Goal: Task Accomplishment & Management: Manage account settings

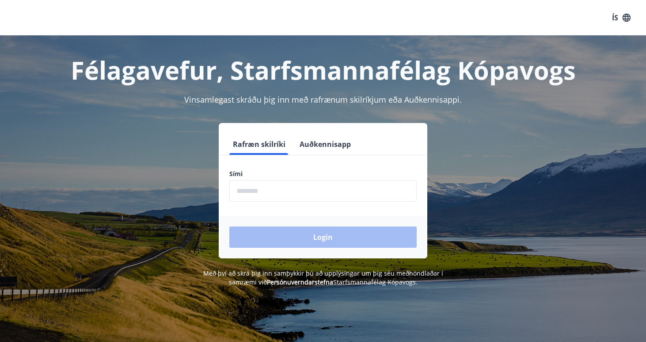
click at [264, 182] on input "phone" at bounding box center [322, 191] width 187 height 22
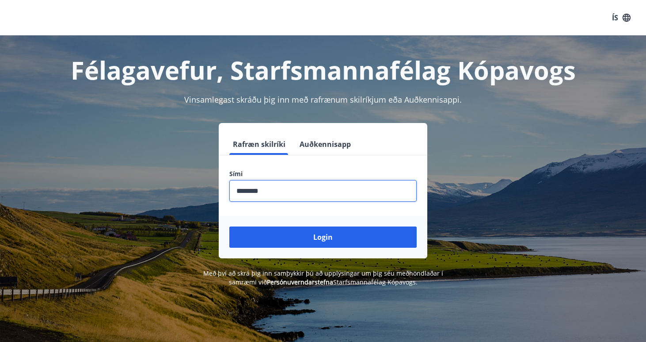
type input "********"
click at [323, 237] on button "Login" at bounding box center [322, 236] width 187 height 21
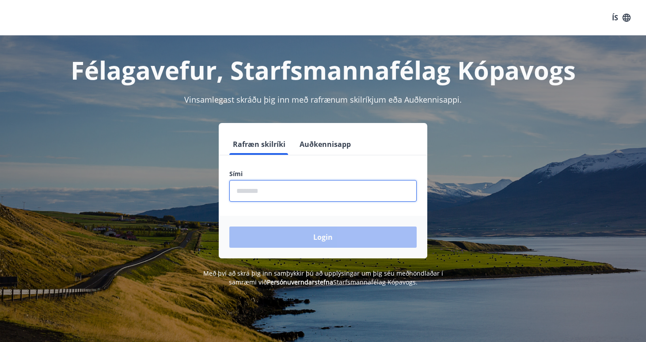
click at [259, 187] on input "phone" at bounding box center [322, 191] width 187 height 22
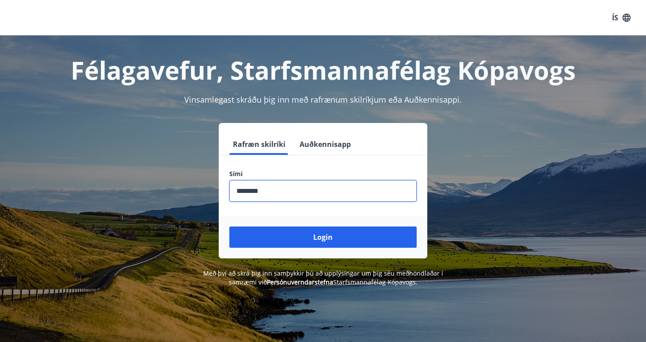
type input "********"
click at [323, 237] on button "Login" at bounding box center [322, 236] width 187 height 21
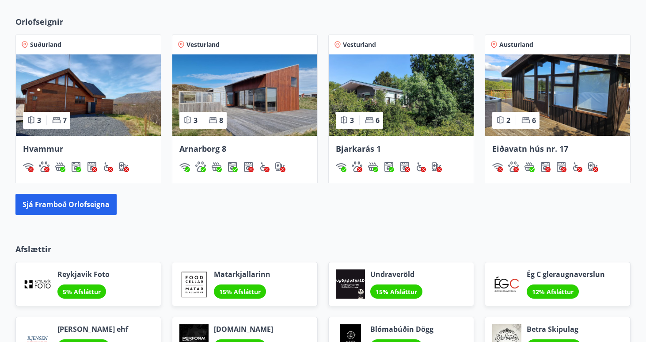
scroll to position [560, 0]
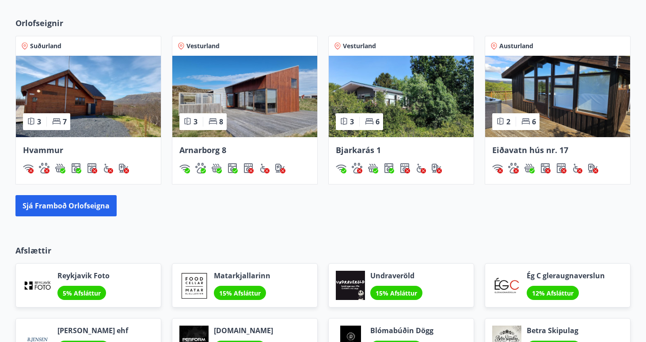
click at [207, 79] on img at bounding box center [244, 96] width 145 height 81
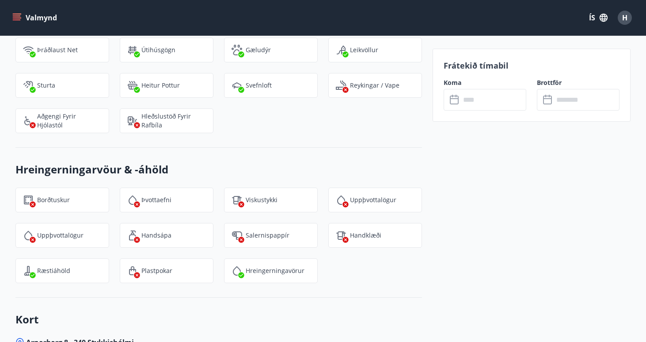
scroll to position [1328, 0]
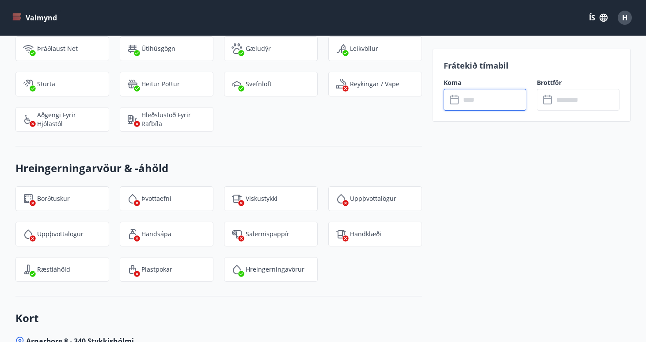
click at [474, 96] on input "text" at bounding box center [494, 100] width 66 height 22
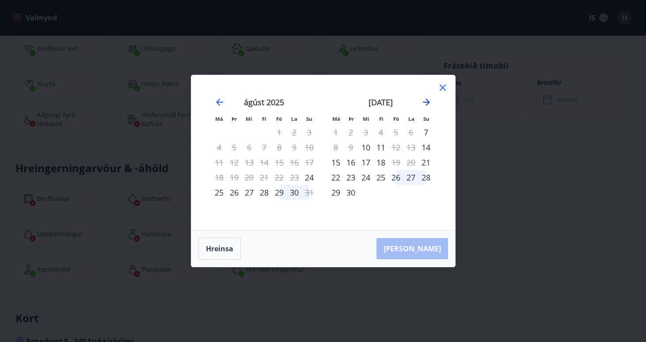
click at [422, 101] on icon "Move forward to switch to the next month." at bounding box center [426, 102] width 11 height 11
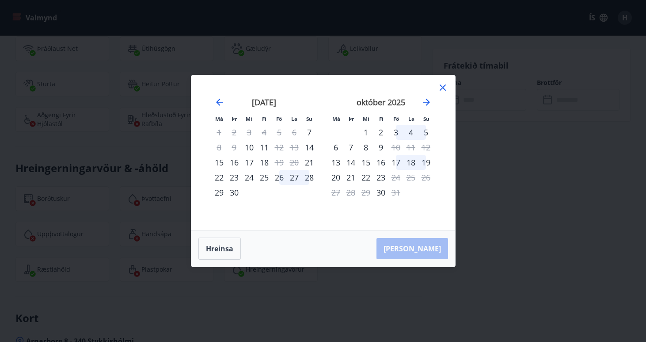
click at [443, 88] on icon at bounding box center [443, 87] width 11 height 11
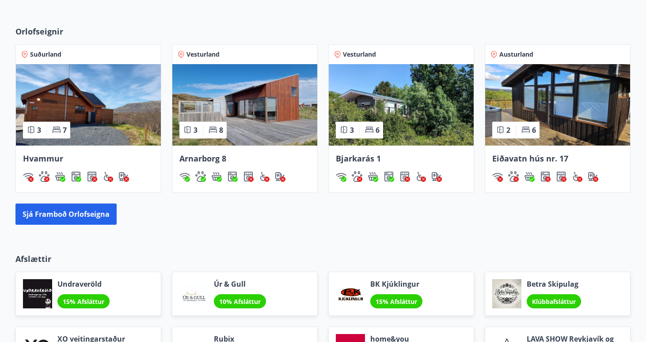
scroll to position [555, 0]
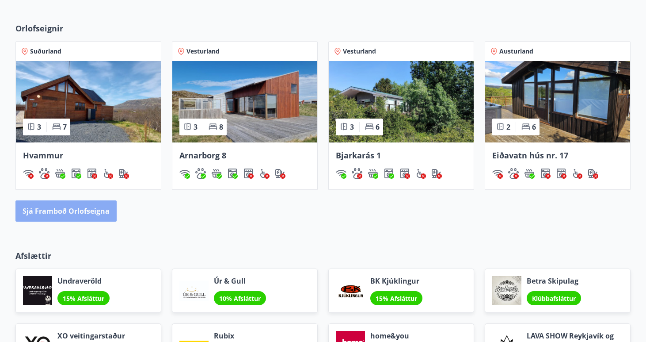
click at [106, 210] on button "Sjá framboð orlofseigna" at bounding box center [65, 210] width 101 height 21
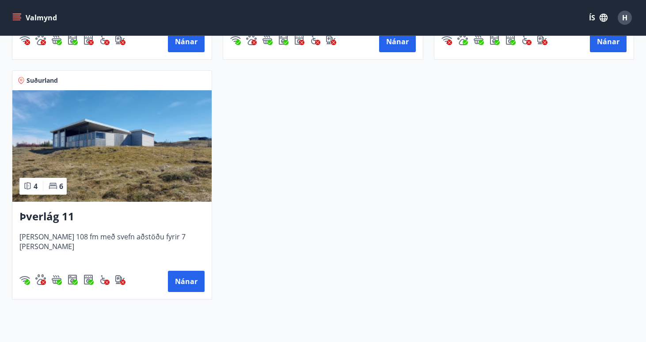
scroll to position [613, 0]
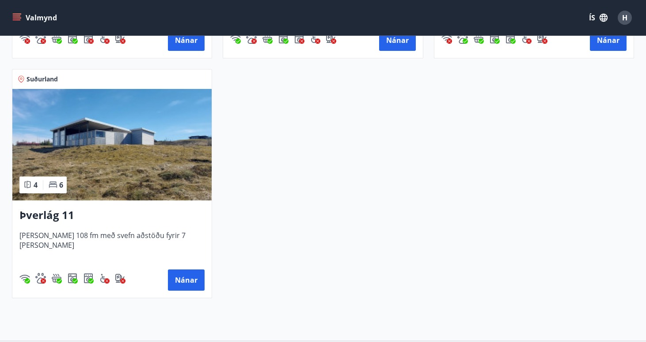
click at [94, 147] on img at bounding box center [111, 144] width 199 height 111
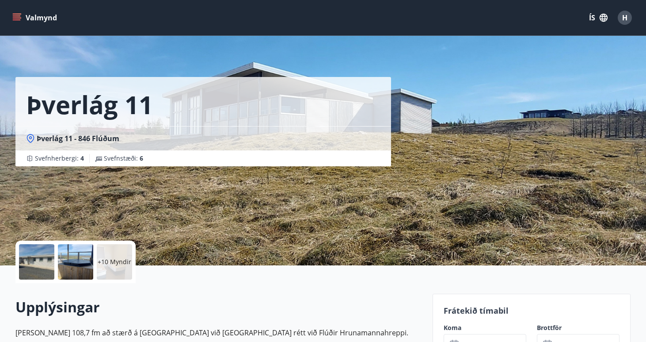
click at [42, 260] on div at bounding box center [36, 261] width 35 height 35
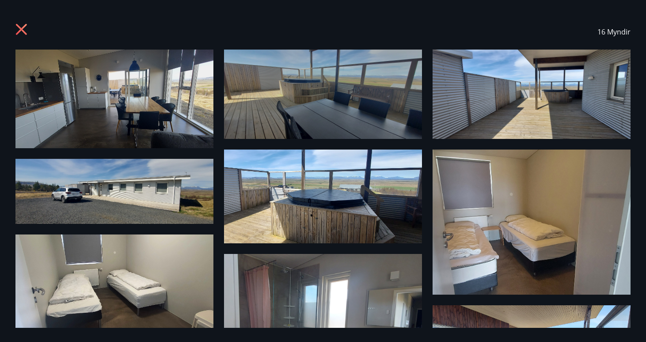
click at [320, 206] on img at bounding box center [323, 196] width 198 height 94
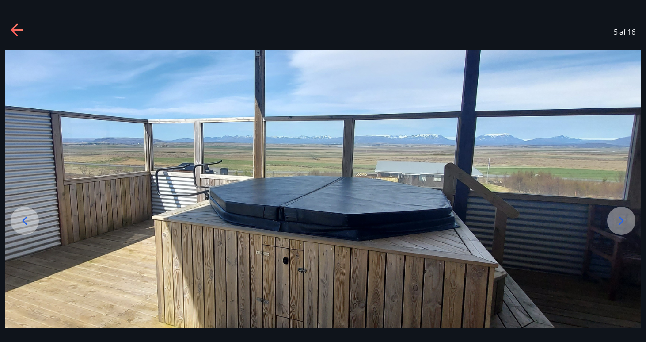
click at [617, 218] on icon at bounding box center [622, 221] width 14 height 14
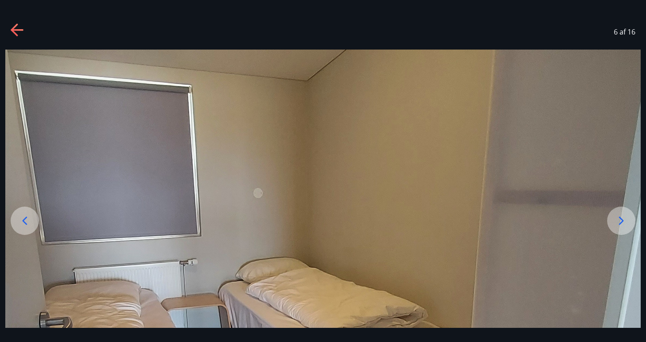
click at [617, 218] on icon at bounding box center [622, 221] width 14 height 14
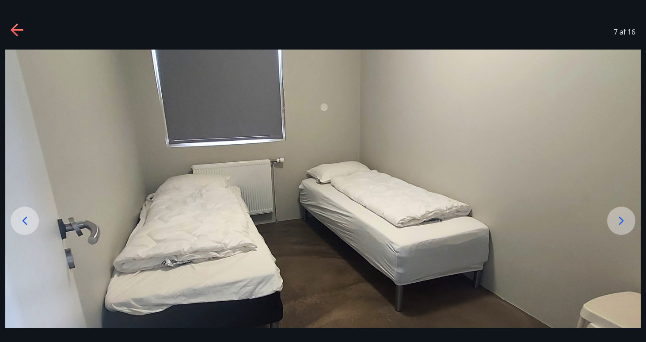
click at [617, 218] on icon at bounding box center [622, 221] width 14 height 14
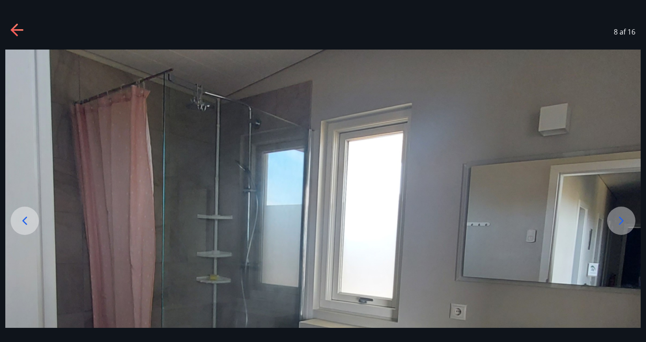
click at [617, 218] on icon at bounding box center [622, 221] width 14 height 14
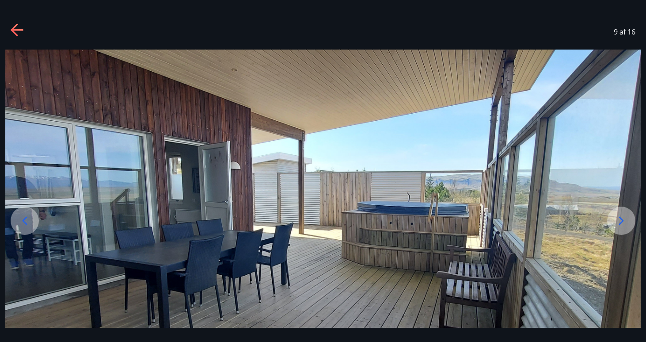
click at [617, 218] on icon at bounding box center [622, 221] width 14 height 14
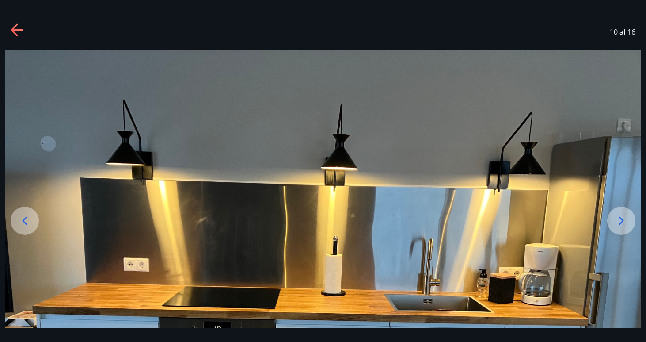
click at [617, 218] on icon at bounding box center [622, 221] width 14 height 14
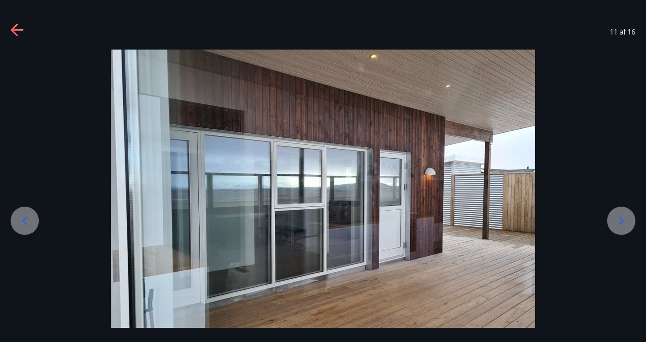
click at [617, 218] on icon at bounding box center [622, 221] width 14 height 14
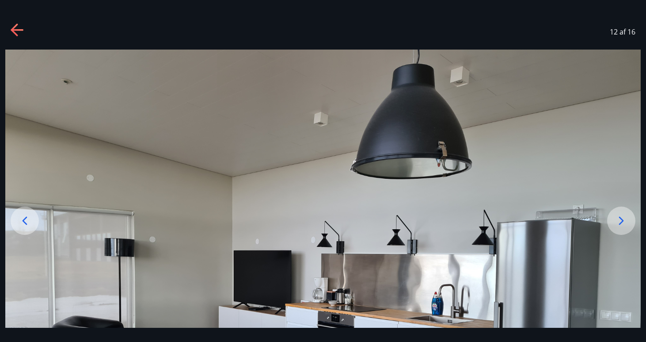
click at [617, 218] on icon at bounding box center [622, 221] width 14 height 14
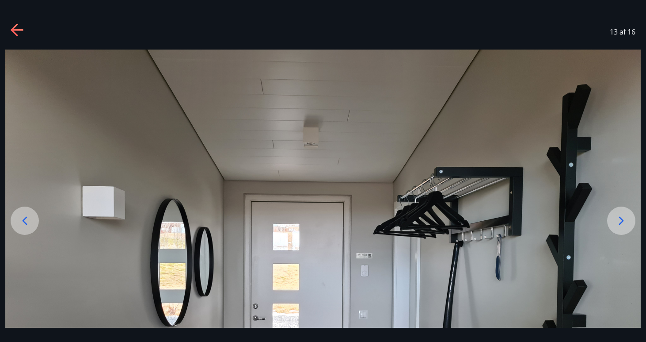
click at [617, 218] on icon at bounding box center [622, 221] width 14 height 14
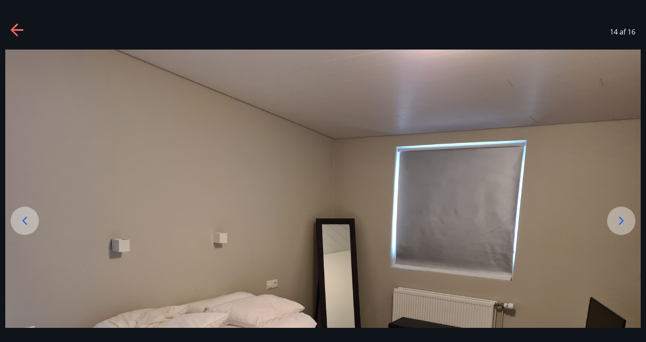
click at [617, 218] on icon at bounding box center [622, 221] width 14 height 14
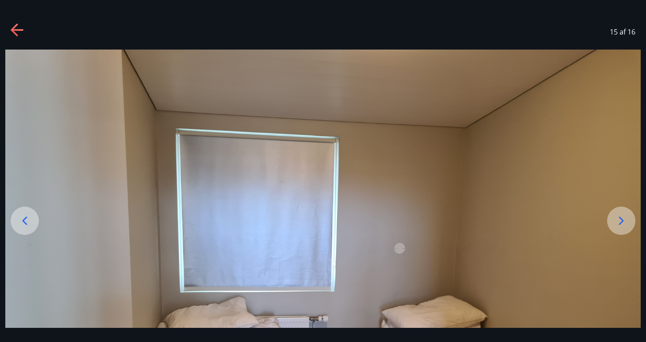
click at [617, 218] on icon at bounding box center [622, 221] width 14 height 14
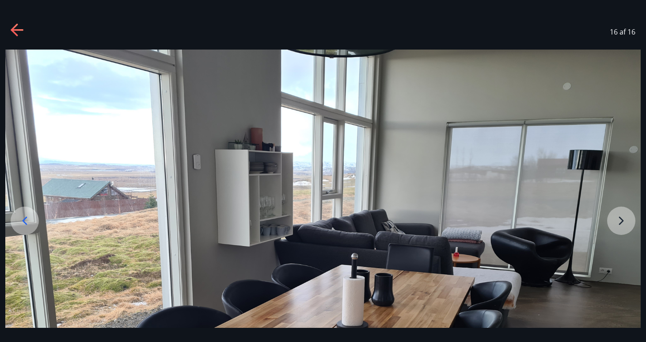
click at [617, 218] on img at bounding box center [323, 288] width 636 height 477
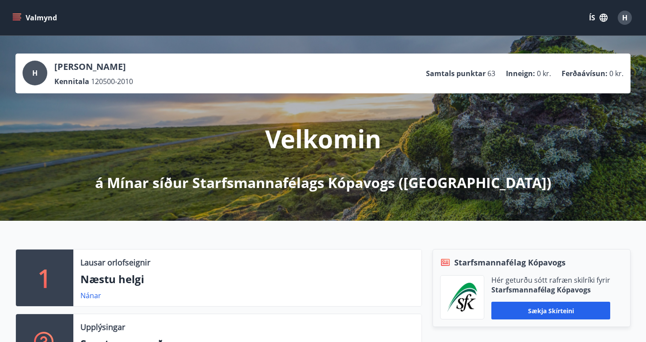
click at [14, 14] on icon "menu" at bounding box center [18, 14] width 10 height 1
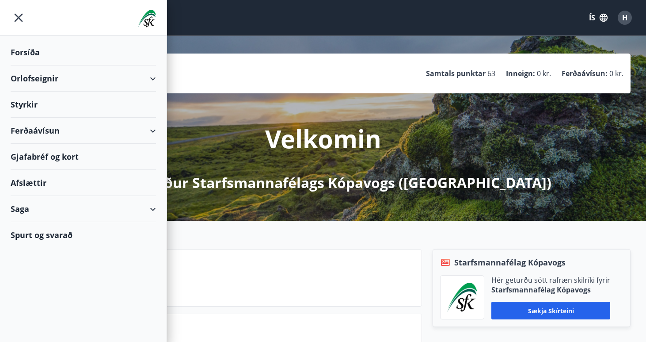
click at [45, 65] on div "Styrkir" at bounding box center [83, 52] width 145 height 26
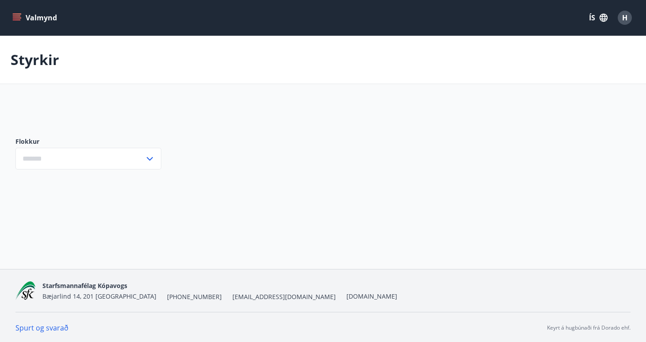
type input "***"
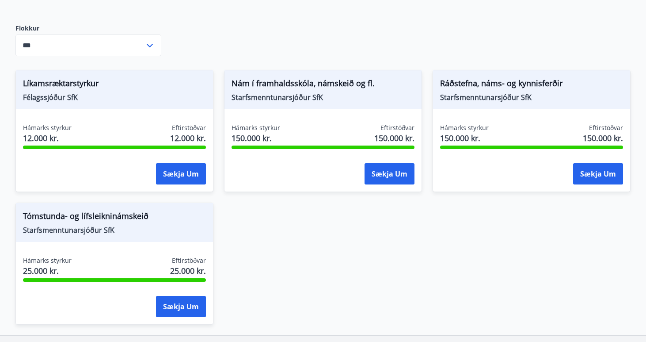
scroll to position [118, 0]
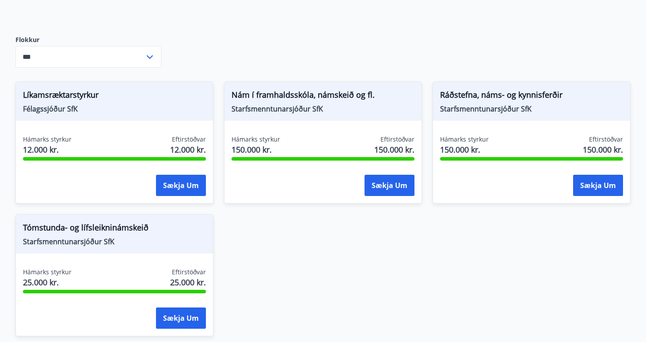
click at [144, 62] on input "***" at bounding box center [79, 57] width 129 height 22
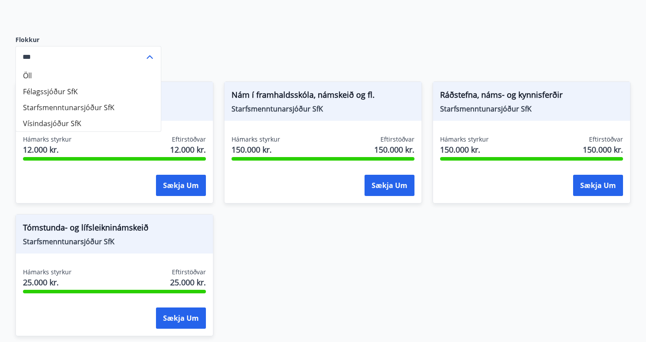
click at [144, 62] on input "***" at bounding box center [79, 57] width 129 height 22
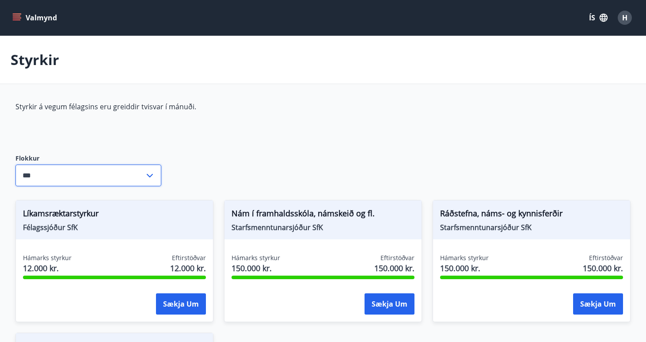
scroll to position [0, 0]
click at [14, 19] on icon "menu" at bounding box center [17, 19] width 8 height 1
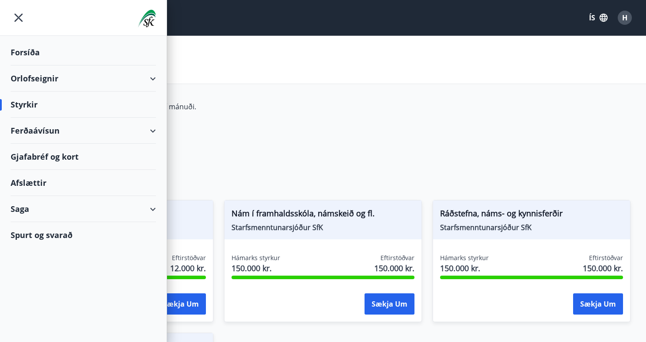
click at [31, 181] on div "Afslættir" at bounding box center [83, 183] width 145 height 26
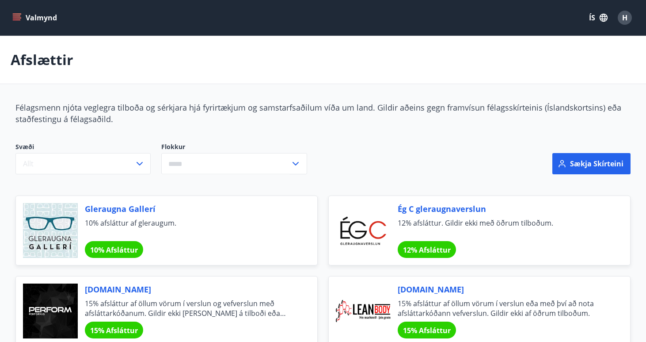
click at [17, 16] on icon "menu" at bounding box center [17, 15] width 8 height 1
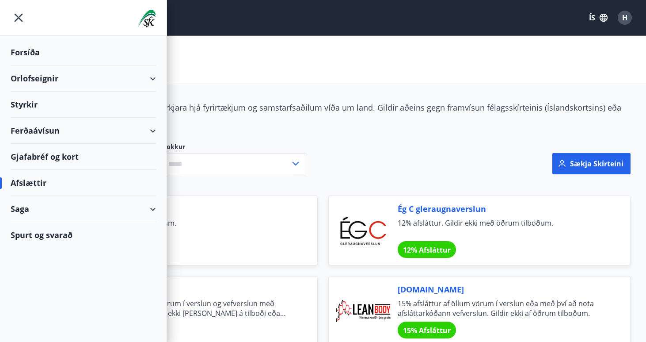
click at [25, 164] on div "Gjafabréf og kort" at bounding box center [83, 157] width 145 height 26
click at [68, 159] on div "Gjafabréf og kort" at bounding box center [83, 157] width 145 height 26
click at [15, 15] on icon "menu" at bounding box center [19, 18] width 8 height 8
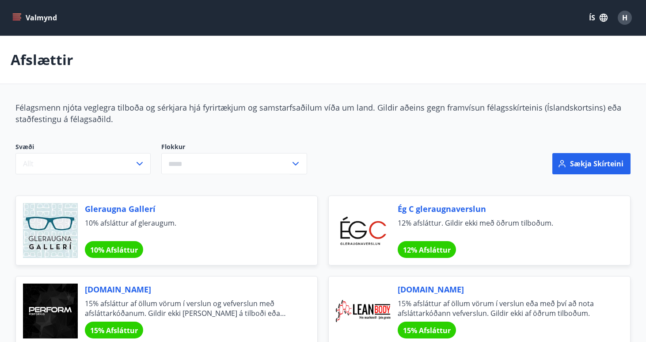
click at [629, 19] on div "H" at bounding box center [625, 18] width 14 height 14
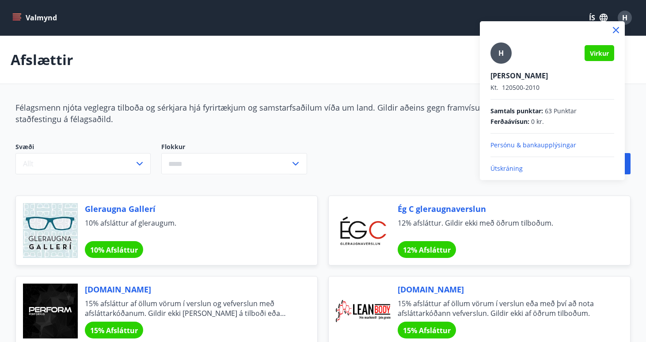
click at [514, 145] on p "Persónu & bankaupplýsingar" at bounding box center [553, 145] width 124 height 9
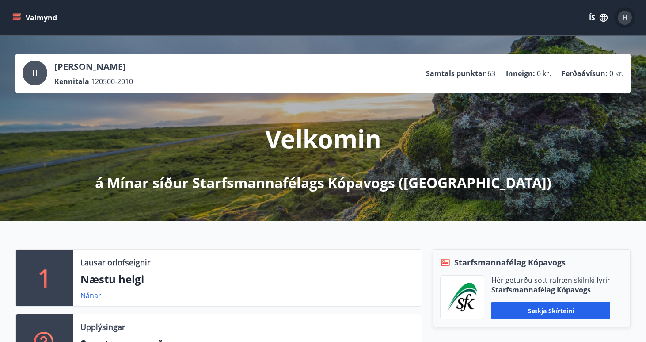
click at [623, 19] on span "H" at bounding box center [625, 18] width 5 height 10
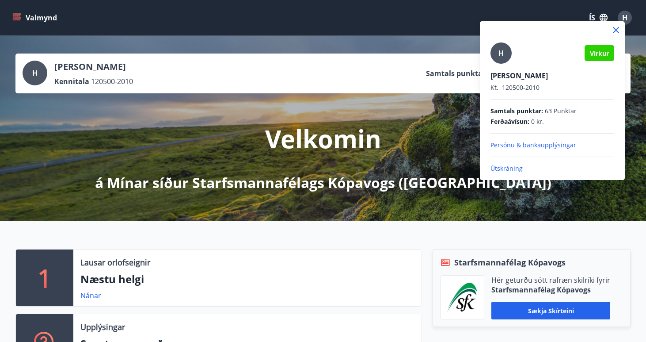
click at [490, 107] on div "H Virkur Hekla Björk Hólmarsdóttir Kt. 120500-2010 Samtals punktar : 63 Punktar…" at bounding box center [552, 97] width 145 height 152
click at [440, 125] on div at bounding box center [323, 171] width 646 height 342
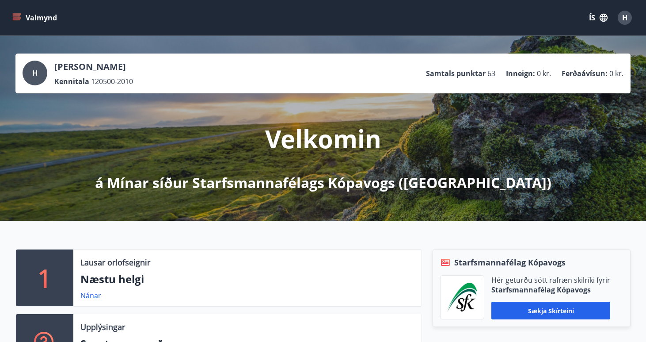
click at [38, 69] on span "H" at bounding box center [34, 73] width 5 height 10
click at [104, 80] on span "120500-2010" at bounding box center [112, 81] width 42 height 10
click at [570, 76] on p "Ferðaávísun :" at bounding box center [585, 74] width 46 height 10
click at [298, 182] on p "á Mínar síður Starfsmannafélags Kópavogs ([GEOGRAPHIC_DATA])" at bounding box center [323, 182] width 457 height 19
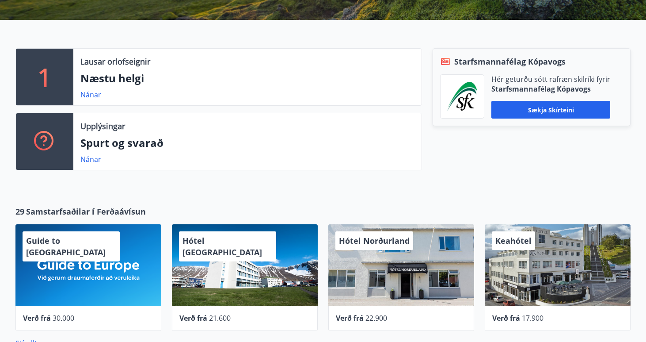
scroll to position [101, 0]
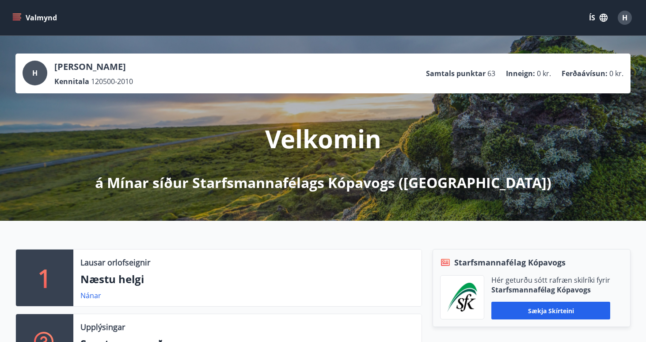
drag, startPoint x: 562, startPoint y: 138, endPoint x: 404, endPoint y: 115, distance: 159.6
click at [543, 132] on div "Velkomin á Mínar síður Starfsmannafélags Kópavogs (SfK)" at bounding box center [323, 142] width 495 height 99
click at [14, 15] on icon "menu" at bounding box center [16, 17] width 9 height 9
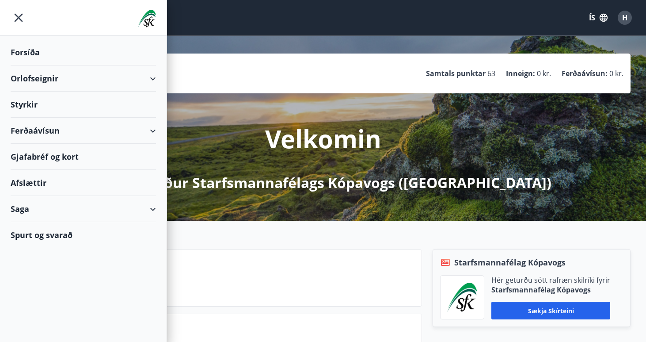
click at [86, 207] on div "Saga" at bounding box center [83, 209] width 145 height 26
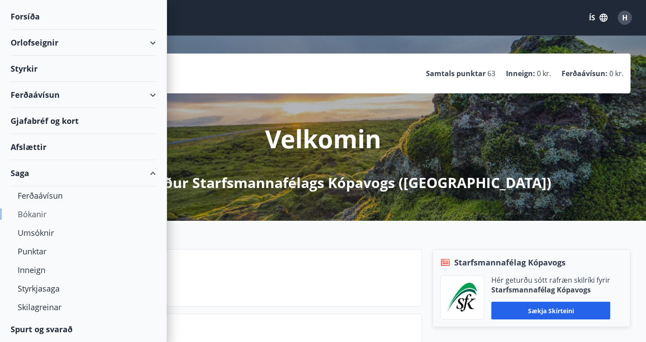
scroll to position [36, 0]
click at [43, 194] on div "Ferðaávísun" at bounding box center [83, 195] width 131 height 19
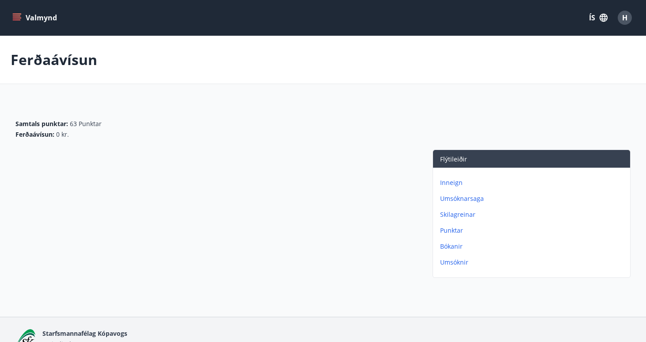
click at [451, 248] on p "Bókanir" at bounding box center [533, 246] width 187 height 9
click at [467, 198] on p "Umsóknarsaga" at bounding box center [533, 198] width 187 height 9
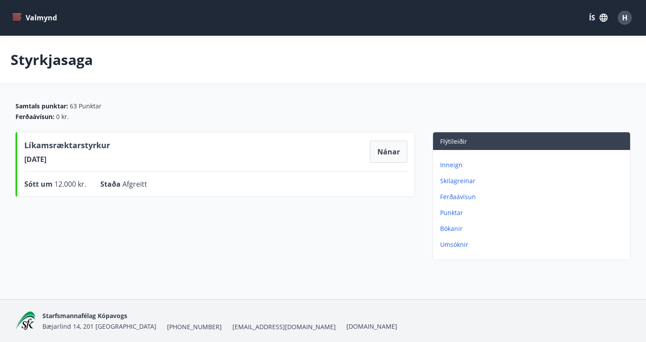
click at [463, 196] on p "Ferðaávísun" at bounding box center [533, 196] width 187 height 9
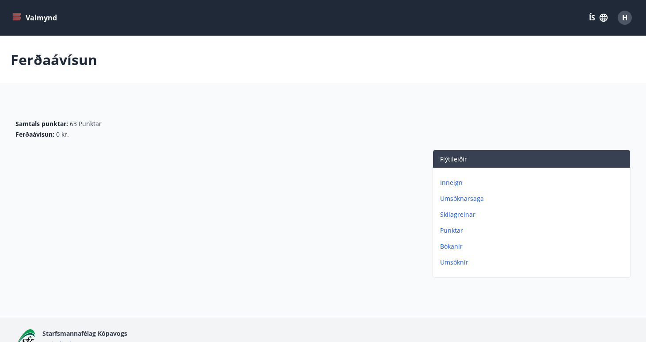
click at [457, 182] on p "Inneign" at bounding box center [533, 182] width 187 height 9
click at [453, 197] on p "Skilagreinar" at bounding box center [533, 198] width 187 height 9
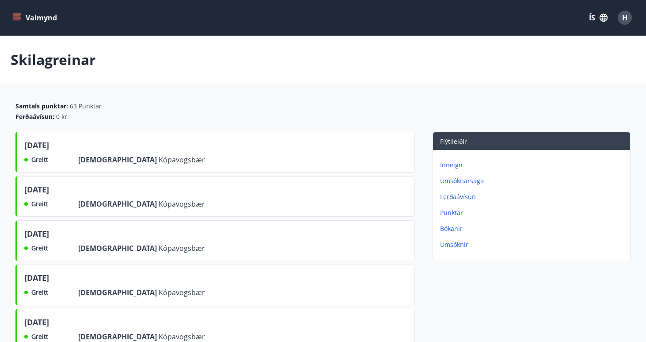
click at [452, 230] on p "Bókanir" at bounding box center [533, 228] width 187 height 9
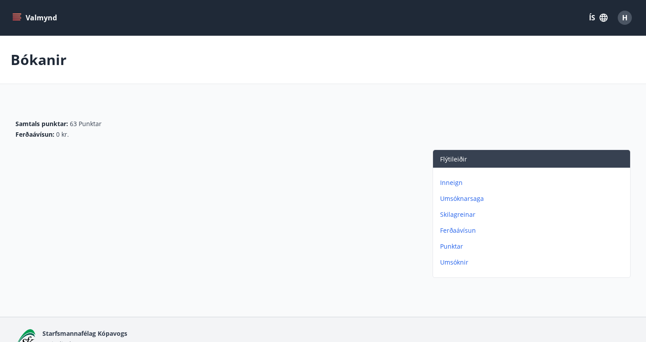
click at [459, 261] on p "Umsóknir" at bounding box center [533, 262] width 187 height 9
click at [454, 197] on p "Umsóknarsaga" at bounding box center [533, 198] width 187 height 9
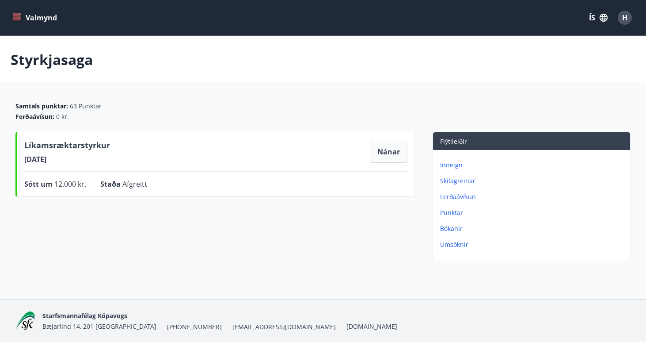
click at [18, 14] on icon "menu" at bounding box center [18, 14] width 10 height 1
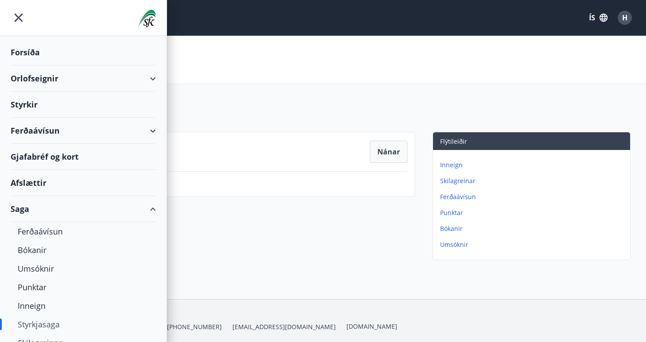
click at [37, 130] on div "Ferðaávísun" at bounding box center [83, 131] width 145 height 26
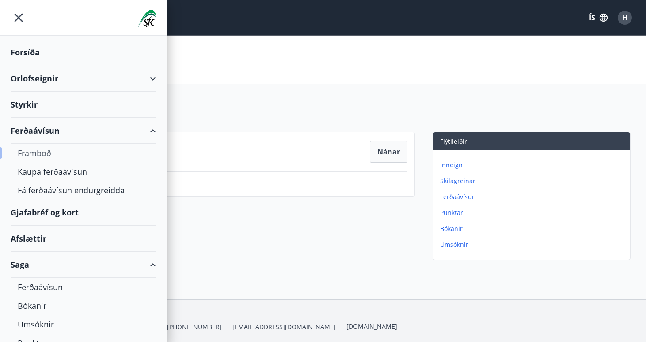
click at [39, 153] on div "Framboð" at bounding box center [83, 153] width 131 height 19
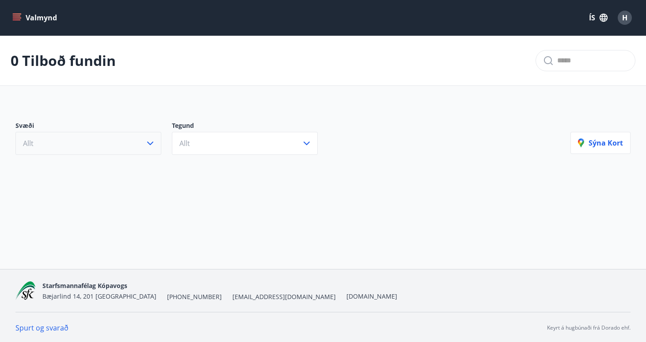
click at [54, 143] on button "Allt" at bounding box center [88, 143] width 146 height 23
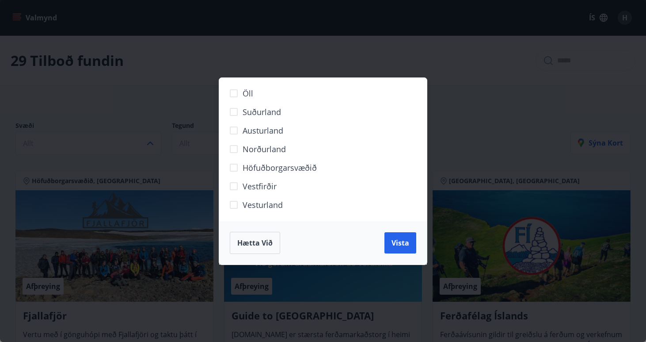
click at [267, 244] on span "Hætta við" at bounding box center [254, 243] width 35 height 10
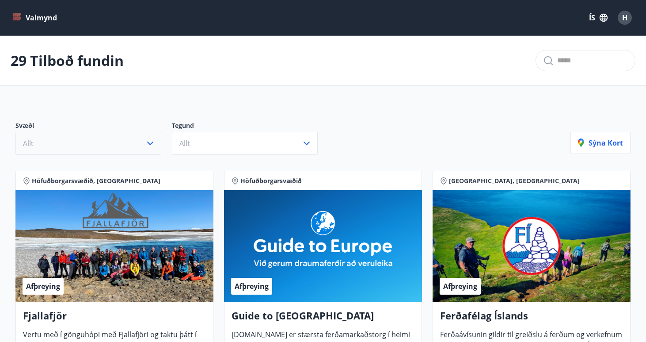
click at [85, 143] on button "Allt" at bounding box center [88, 143] width 146 height 23
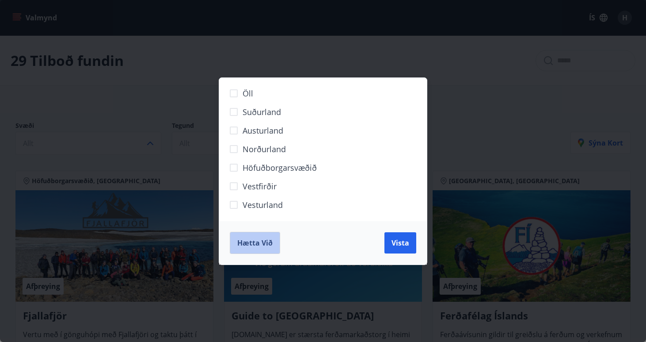
click at [248, 238] on span "Hætta við" at bounding box center [254, 243] width 35 height 10
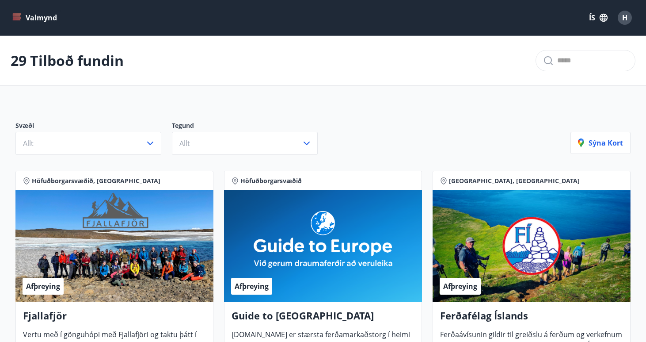
click at [15, 17] on icon "menu" at bounding box center [16, 17] width 9 height 9
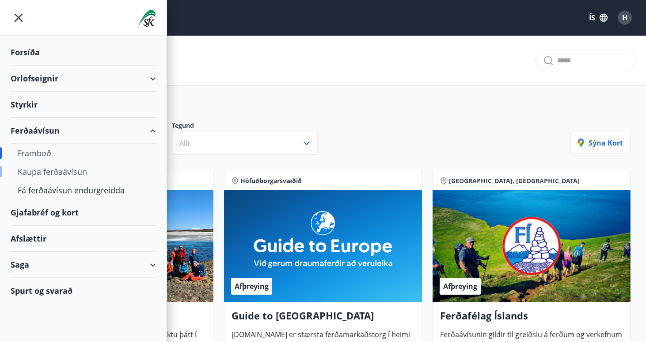
click at [42, 172] on div "Kaupa ferðaávísun" at bounding box center [83, 171] width 131 height 19
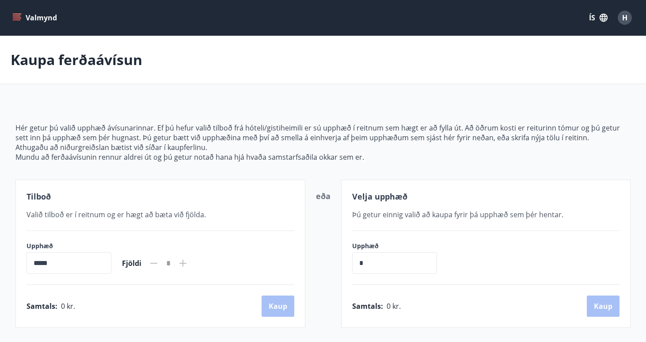
click at [160, 173] on div "Hér getur þú valið upphæð ávísunarinnar. Ef þú hefur valið tilboð frá hóteli/gi…" at bounding box center [322, 215] width 615 height 226
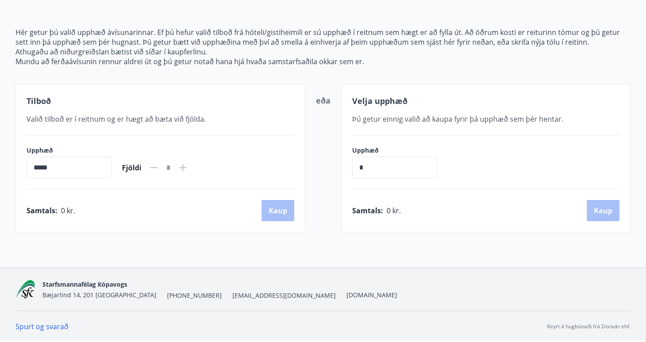
scroll to position [96, 0]
click at [367, 164] on input "*" at bounding box center [394, 168] width 85 height 22
drag, startPoint x: 367, startPoint y: 164, endPoint x: 339, endPoint y: 164, distance: 28.7
click at [339, 164] on div "Tilboð Valið tilboð er í reitnum og er hægt að bæta við fjölda. Upphæð ***** ​ …" at bounding box center [322, 158] width 615 height 148
type input "*******"
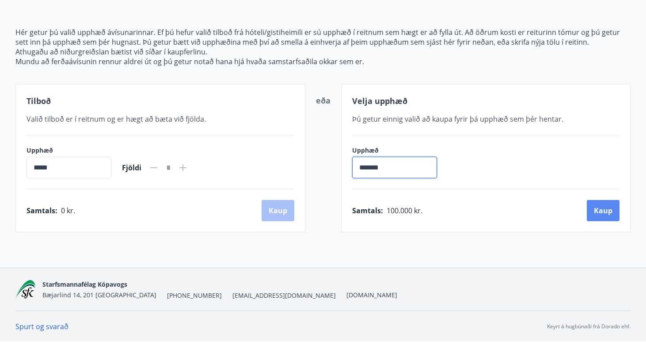
click at [594, 208] on button "Kaup" at bounding box center [603, 210] width 33 height 21
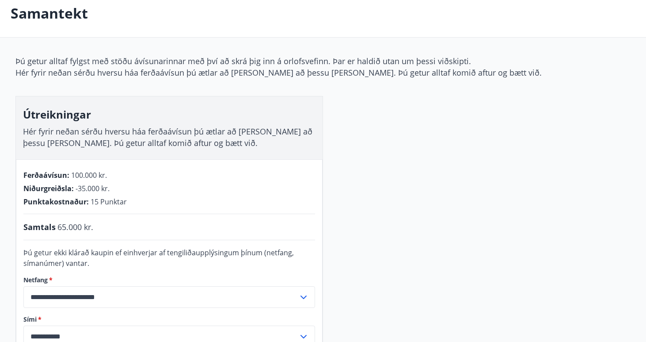
scroll to position [44, 0]
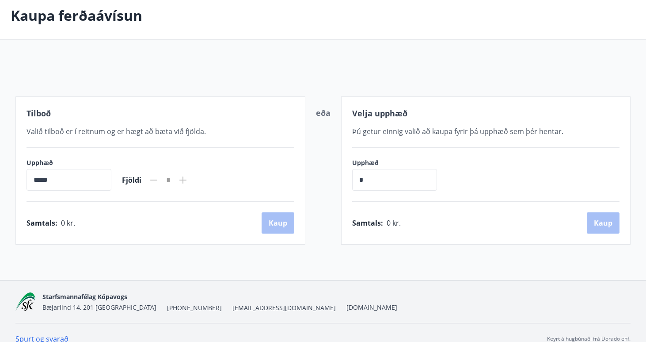
scroll to position [57, 0]
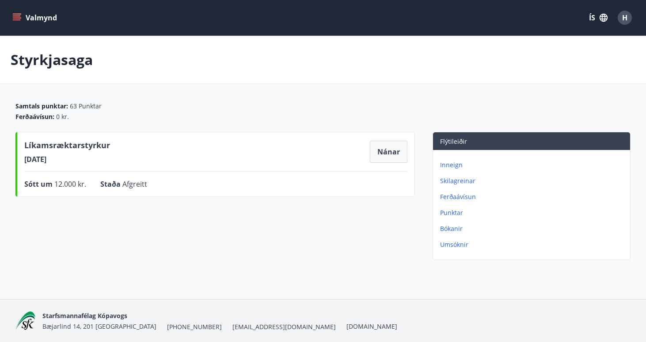
drag, startPoint x: 265, startPoint y: 6, endPoint x: 152, endPoint y: 6, distance: 113.2
click at [152, 6] on div "Valmynd ÍS H" at bounding box center [323, 17] width 646 height 35
click at [20, 17] on icon "menu" at bounding box center [16, 17] width 9 height 9
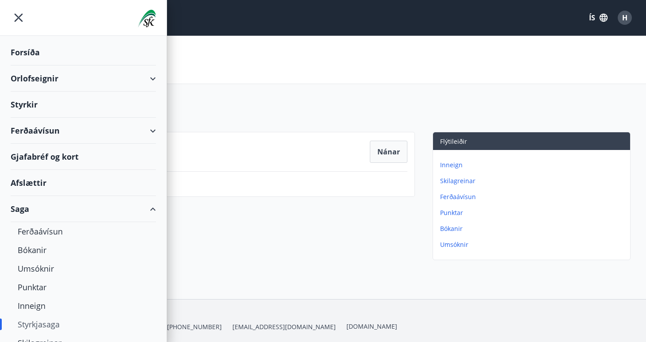
click at [34, 130] on div "Ferðaávísun" at bounding box center [83, 131] width 145 height 26
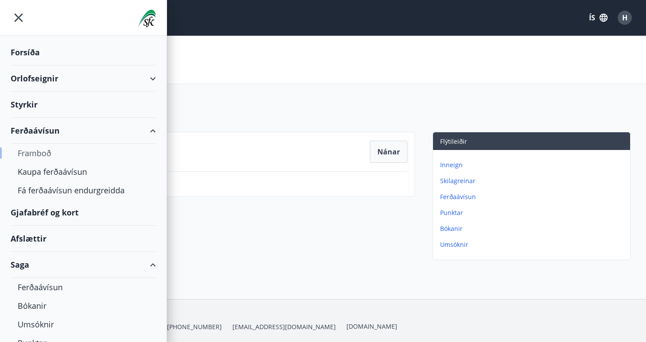
click at [43, 152] on div "Framboð" at bounding box center [83, 153] width 131 height 19
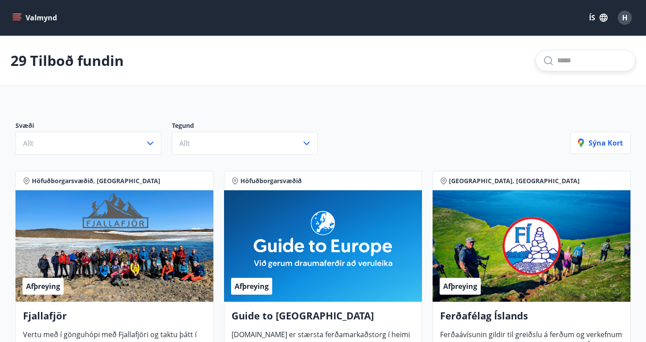
click at [558, 61] on input "text" at bounding box center [593, 61] width 71 height 14
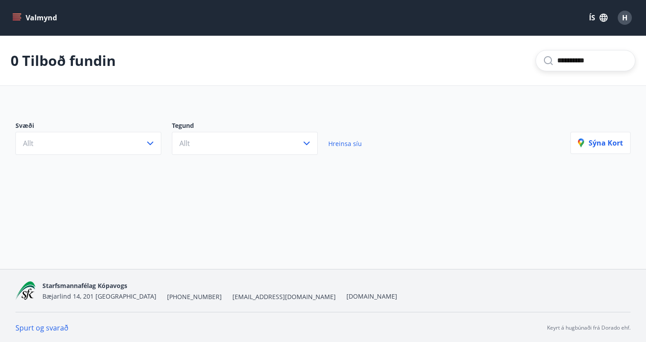
type input "**********"
click at [29, 17] on button "Valmynd" at bounding box center [36, 18] width 50 height 16
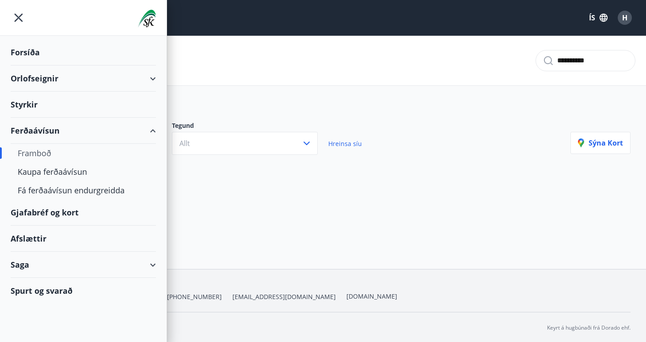
click at [27, 263] on div "Saga" at bounding box center [83, 265] width 145 height 26
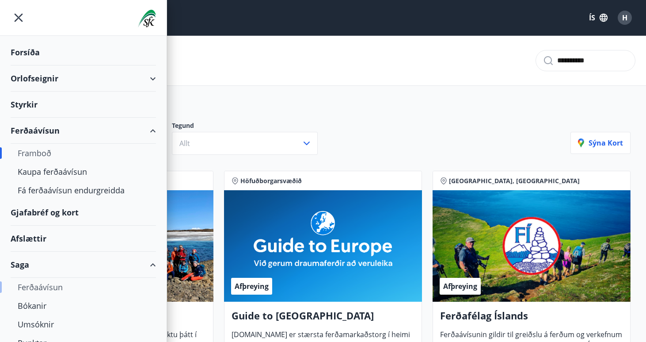
click at [11, 285] on div "Ferðaávísun" at bounding box center [83, 287] width 167 height 19
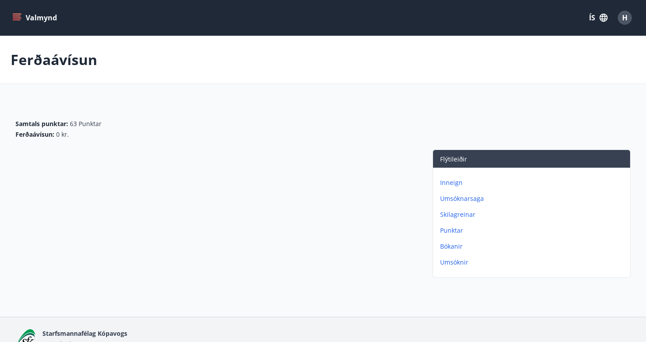
click at [39, 63] on p "Ferðaávísun" at bounding box center [54, 59] width 87 height 19
click at [20, 17] on icon "menu" at bounding box center [16, 17] width 9 height 9
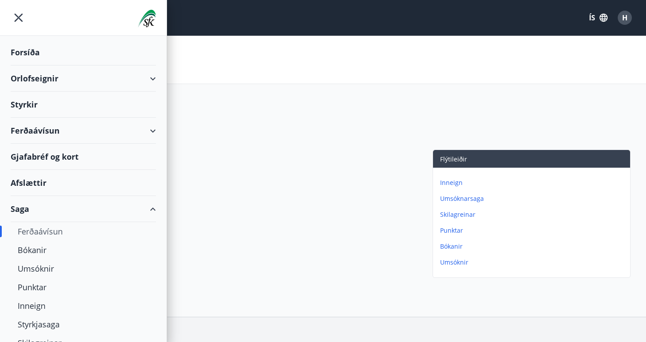
click at [44, 158] on div "Gjafabréf og kort" at bounding box center [83, 157] width 145 height 26
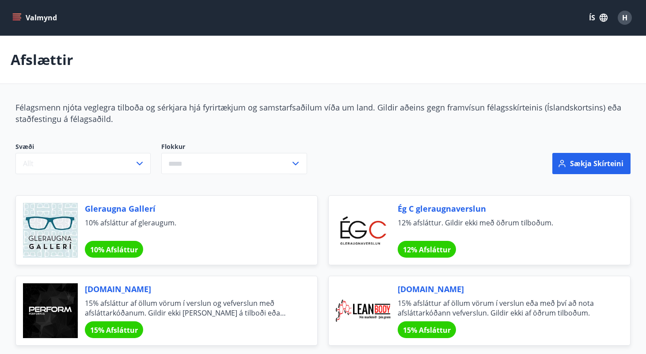
click at [18, 19] on icon "menu" at bounding box center [17, 19] width 8 height 1
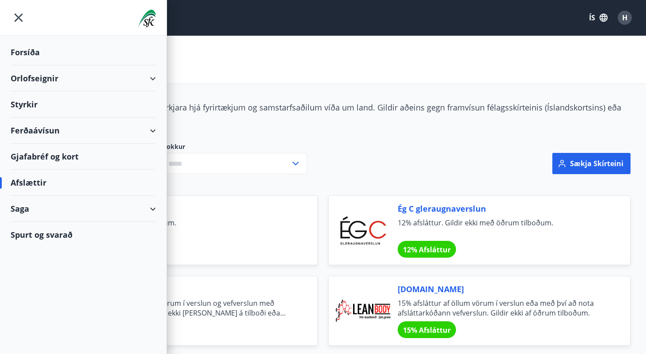
click at [33, 157] on div "Gjafabréf og kort" at bounding box center [83, 157] width 145 height 26
click at [20, 14] on icon "menu" at bounding box center [19, 18] width 16 height 16
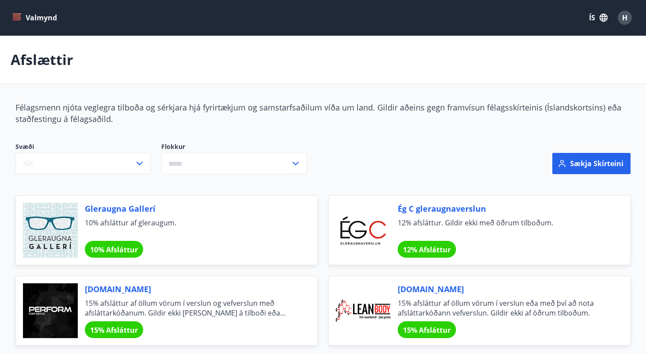
click at [12, 17] on button "Valmynd" at bounding box center [36, 18] width 50 height 16
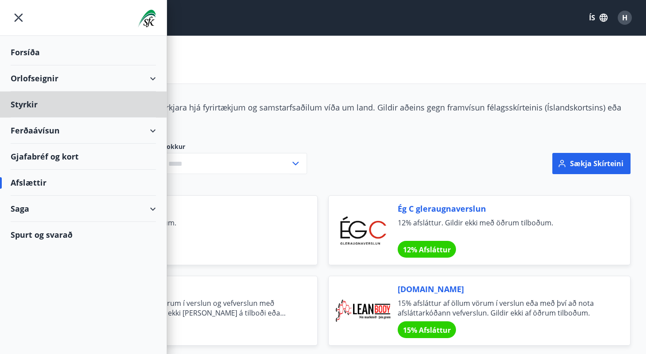
click at [32, 46] on div "Forsíða" at bounding box center [83, 52] width 145 height 26
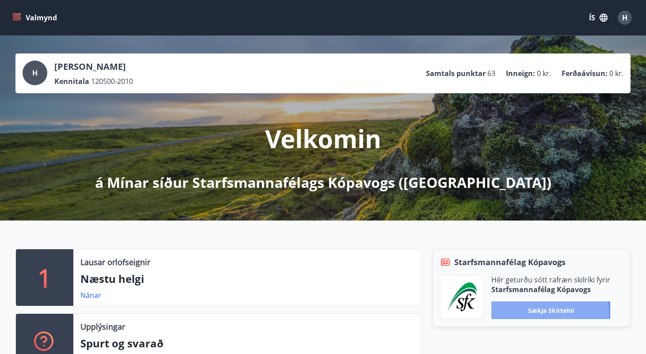
click at [527, 314] on button "Sækja skírteini" at bounding box center [551, 311] width 119 height 18
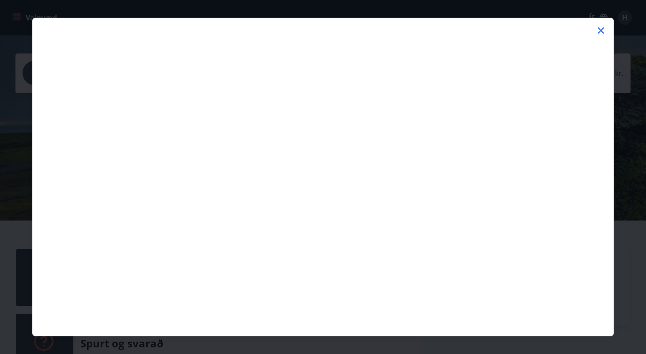
click at [604, 30] on icon at bounding box center [601, 30] width 11 height 11
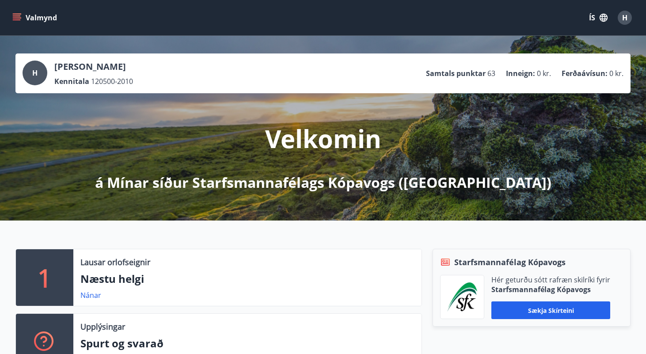
click at [15, 16] on icon "menu" at bounding box center [17, 15] width 8 height 1
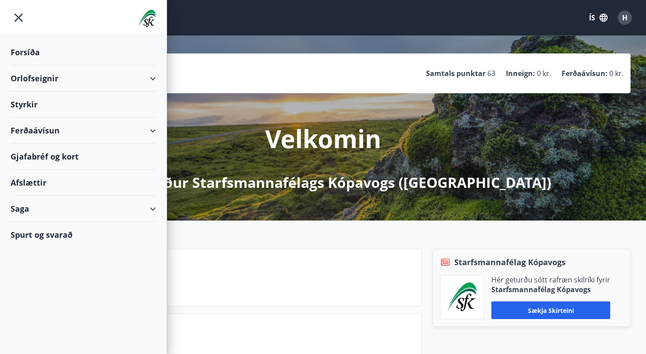
click at [31, 178] on div "Afslættir" at bounding box center [83, 183] width 145 height 26
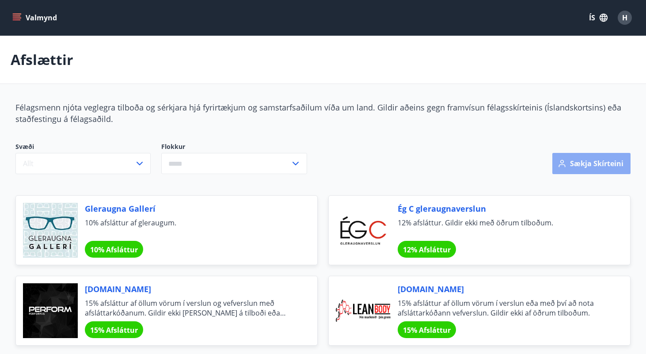
click at [574, 165] on button "Sækja skírteini" at bounding box center [592, 163] width 78 height 21
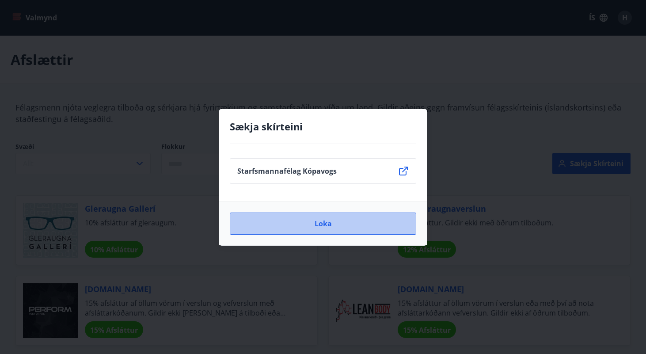
click at [374, 222] on button "Loka" at bounding box center [323, 224] width 187 height 22
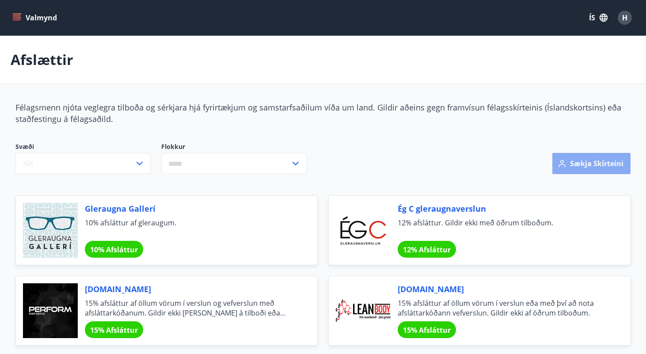
click at [561, 166] on icon "button" at bounding box center [562, 163] width 9 height 9
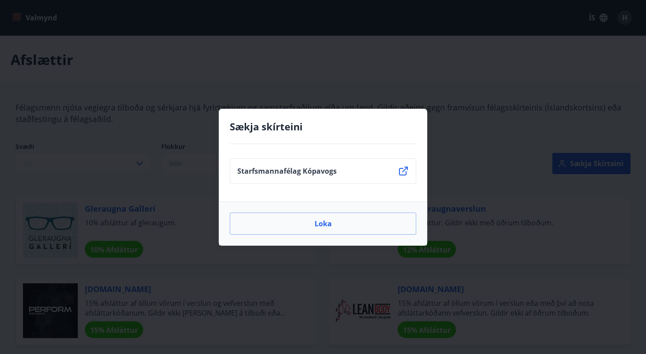
click at [332, 175] on p "Starfsmannafélag Kópavogs" at bounding box center [286, 171] width 99 height 10
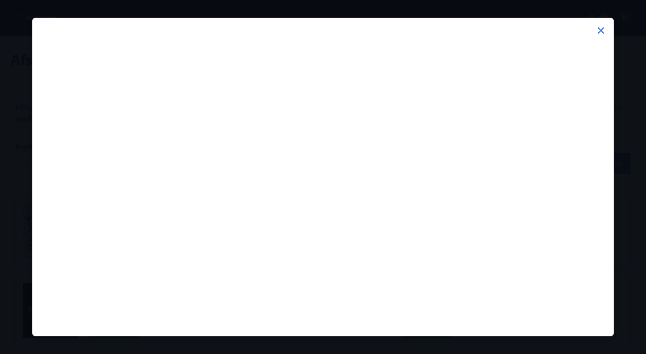
click at [600, 31] on icon at bounding box center [601, 30] width 6 height 6
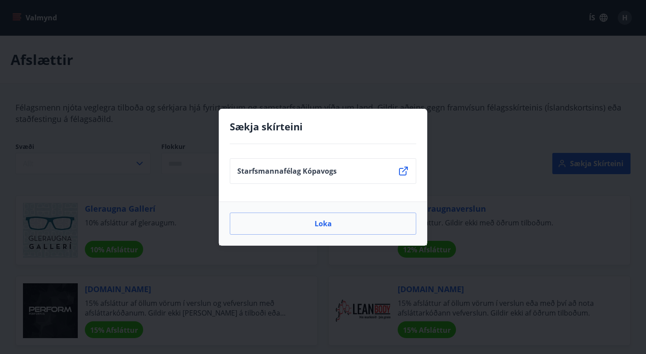
click at [467, 129] on div "Sækja skírteini Starfsmannafélag Kópavogs Loka" at bounding box center [323, 177] width 646 height 354
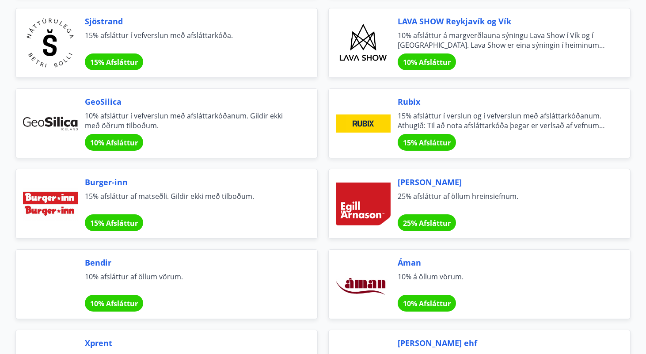
scroll to position [1154, 0]
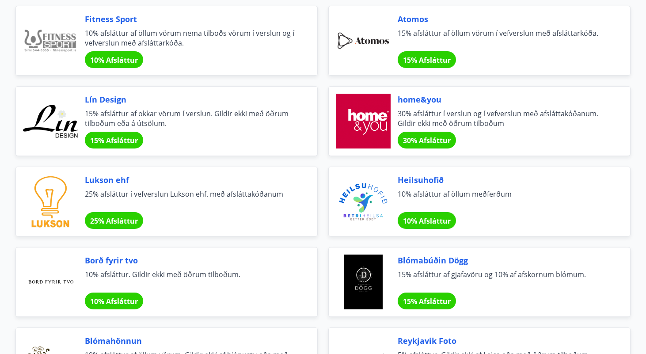
scroll to position [350, 0]
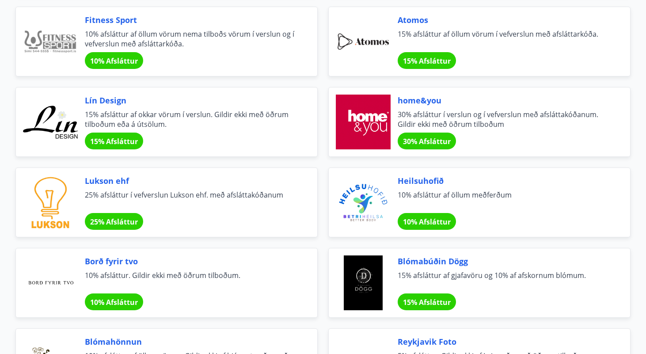
click at [430, 142] on span "30% Afsláttur" at bounding box center [427, 142] width 48 height 10
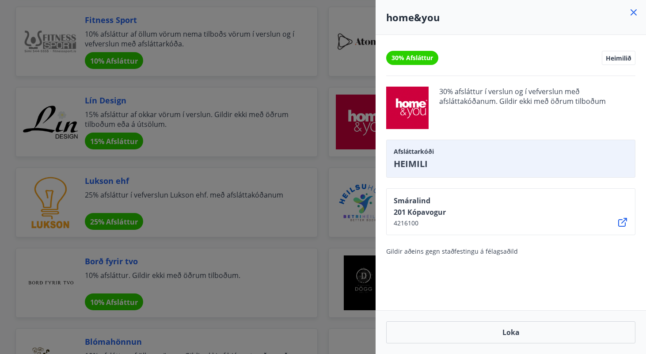
click at [309, 86] on div at bounding box center [323, 177] width 646 height 354
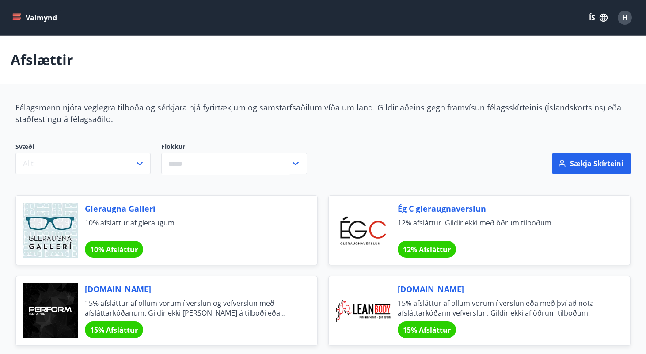
scroll to position [0, 0]
click at [15, 15] on icon "menu" at bounding box center [16, 17] width 9 height 9
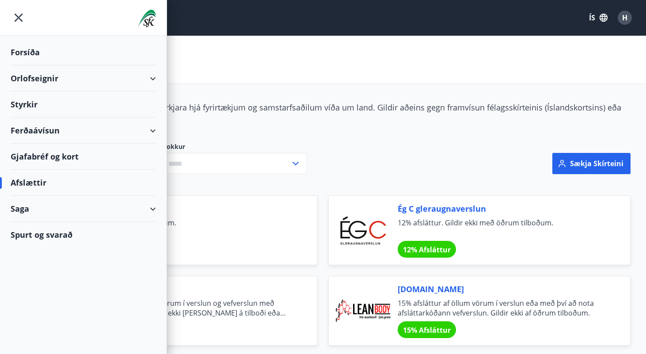
click at [34, 136] on div "Ferðaávísun" at bounding box center [83, 131] width 145 height 26
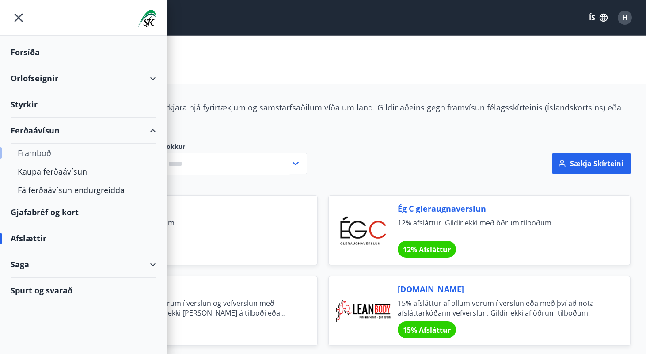
click at [35, 150] on div "Framboð" at bounding box center [83, 153] width 131 height 19
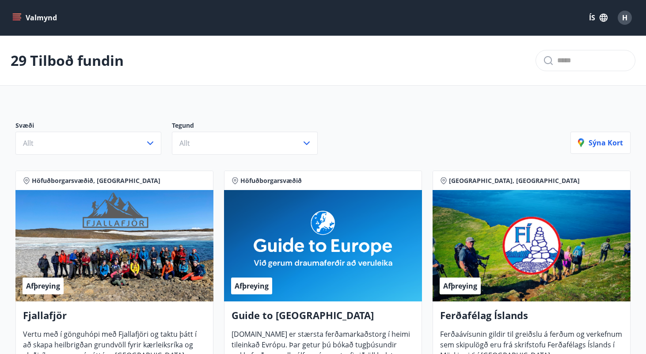
click at [35, 19] on button "Valmynd" at bounding box center [36, 18] width 50 height 16
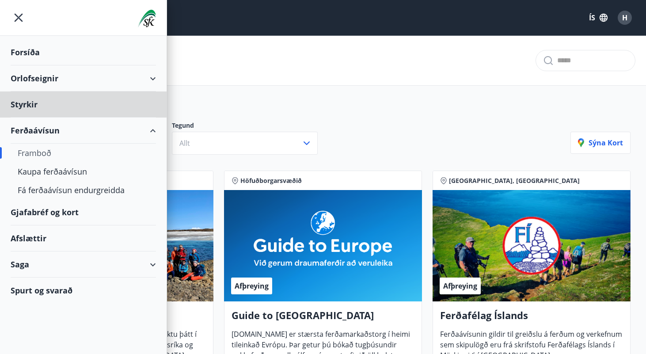
click at [37, 48] on div "Forsíða" at bounding box center [83, 52] width 145 height 26
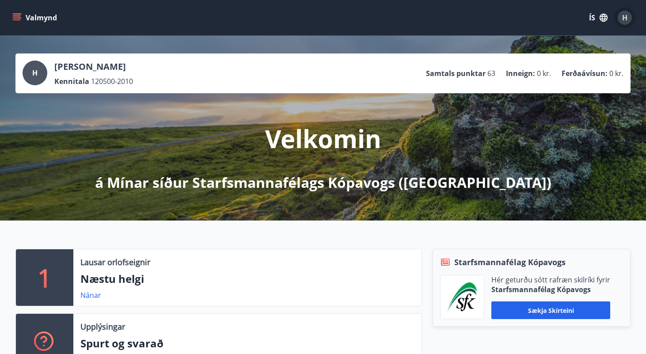
click at [623, 18] on span "H" at bounding box center [625, 18] width 5 height 10
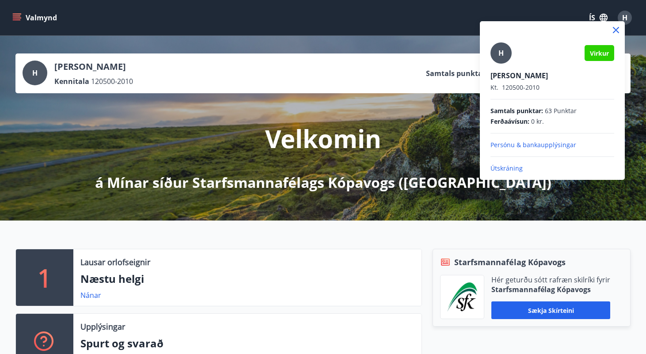
click at [509, 167] on p "Útskráning" at bounding box center [553, 168] width 124 height 9
